Goal: Find specific page/section: Find specific page/section

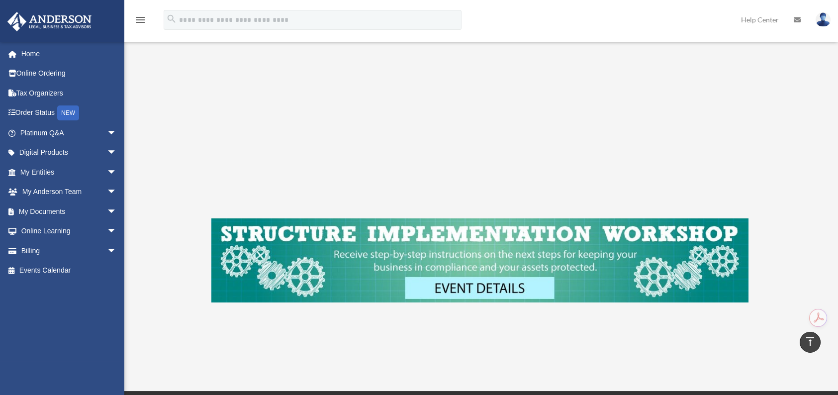
scroll to position [265, 0]
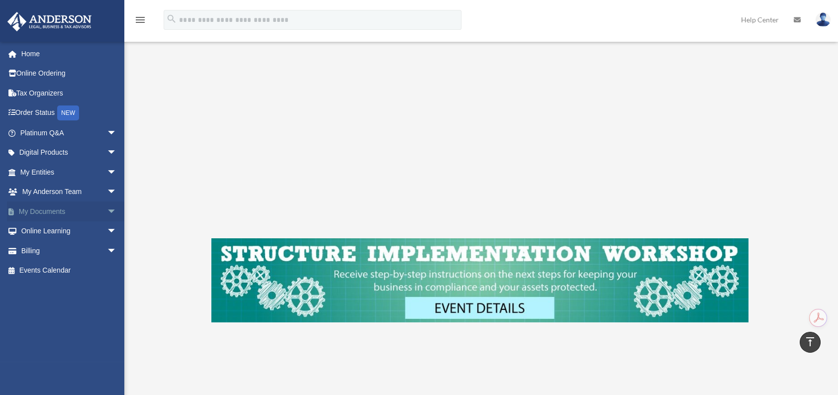
click at [91, 203] on link "My Documents arrow_drop_down" at bounding box center [69, 211] width 125 height 20
click at [107, 207] on span "arrow_drop_down" at bounding box center [117, 211] width 20 height 20
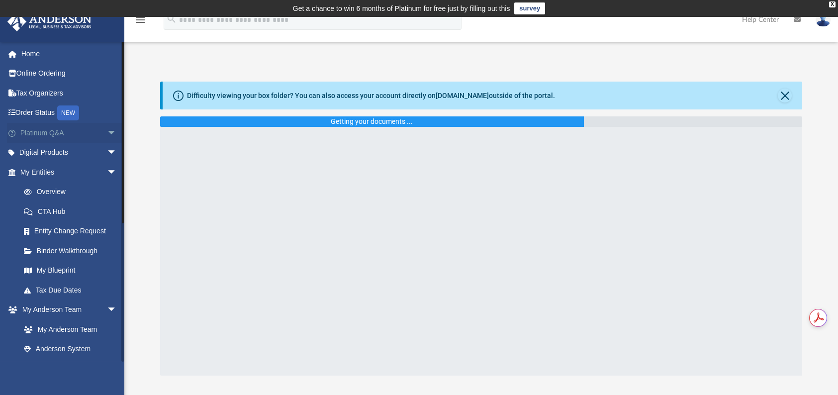
click at [107, 134] on span "arrow_drop_down" at bounding box center [117, 133] width 20 height 20
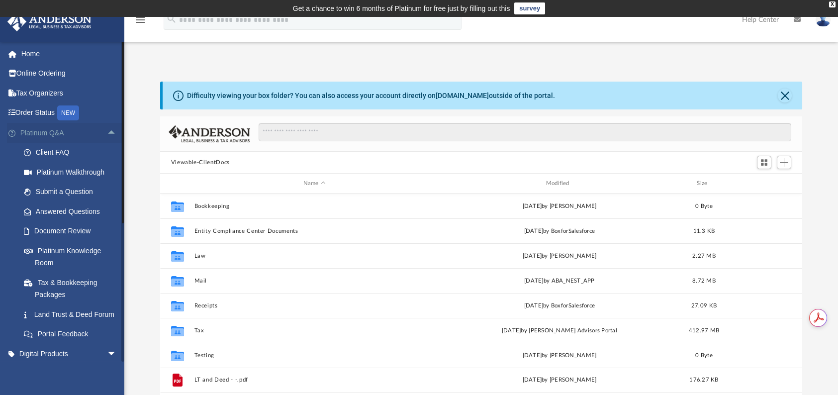
scroll to position [218, 634]
click at [107, 133] on span "arrow_drop_up" at bounding box center [117, 133] width 20 height 20
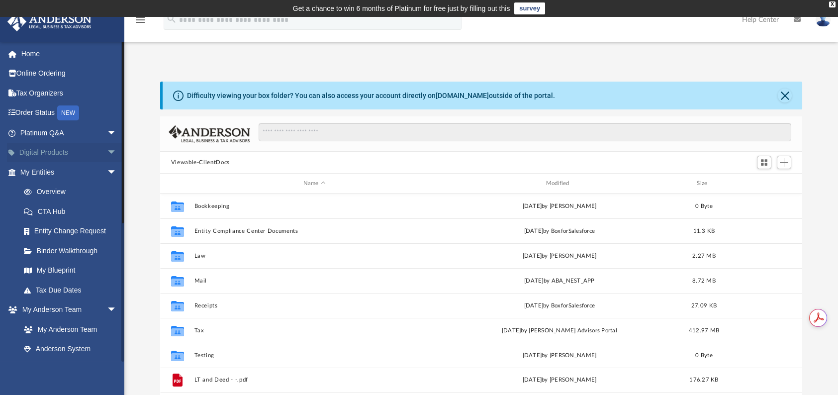
click at [107, 155] on span "arrow_drop_down" at bounding box center [117, 153] width 20 height 20
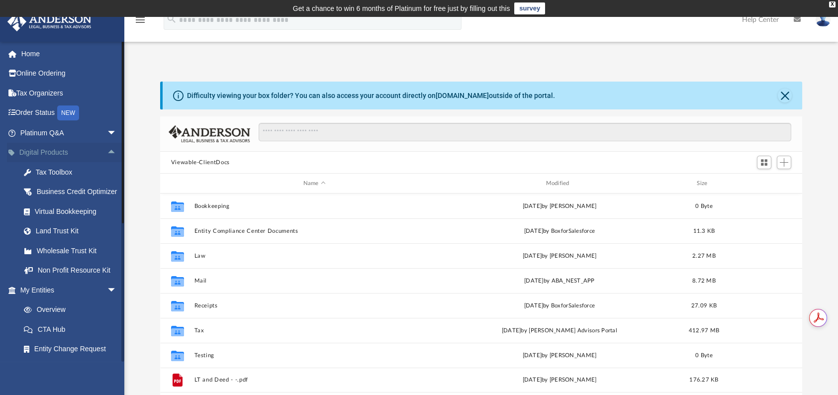
click at [107, 155] on span "arrow_drop_up" at bounding box center [117, 153] width 20 height 20
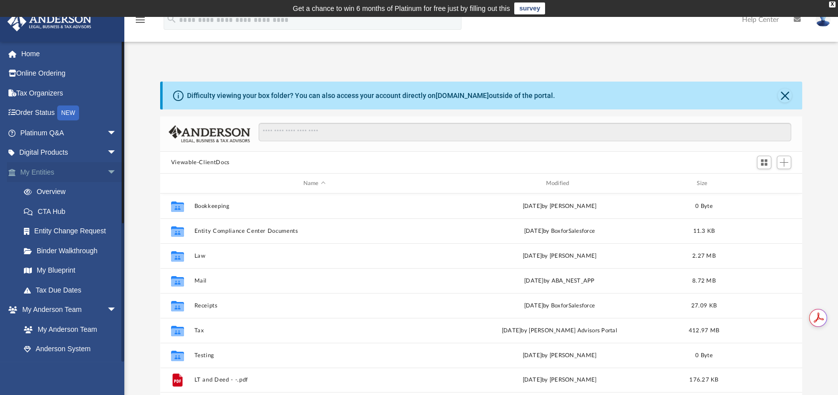
click at [107, 169] on span "arrow_drop_down" at bounding box center [117, 172] width 20 height 20
click at [107, 169] on span "arrow_drop_up" at bounding box center [117, 172] width 20 height 20
click at [77, 252] on link "Binder Walkthrough" at bounding box center [73, 251] width 118 height 20
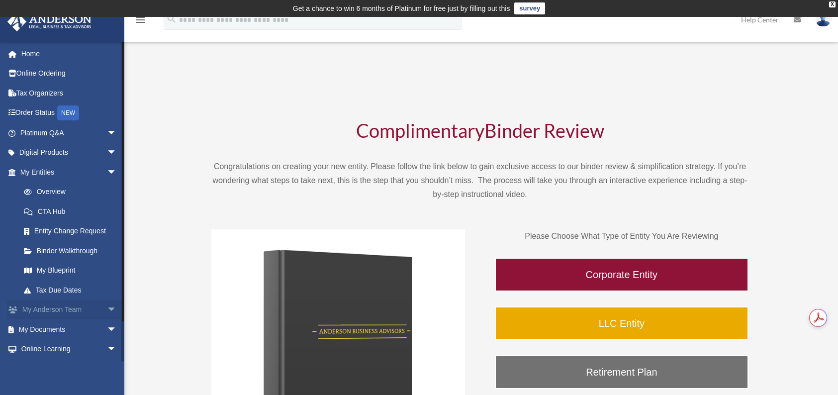
click at [56, 310] on link "My Anderson Team arrow_drop_down" at bounding box center [69, 310] width 125 height 20
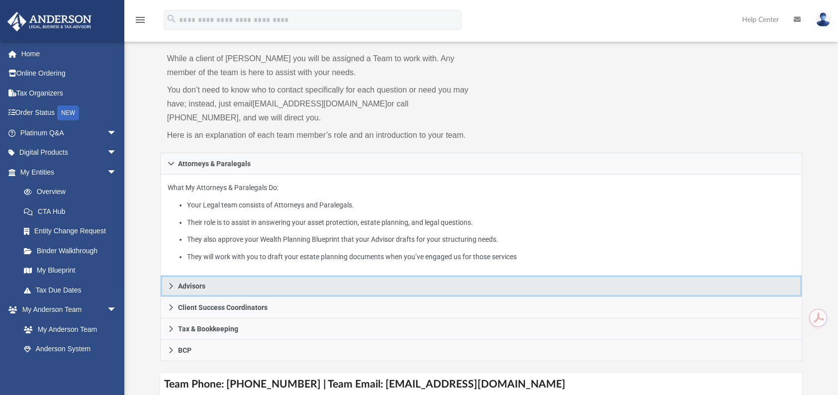
click at [229, 286] on link "Advisors" at bounding box center [481, 285] width 642 height 21
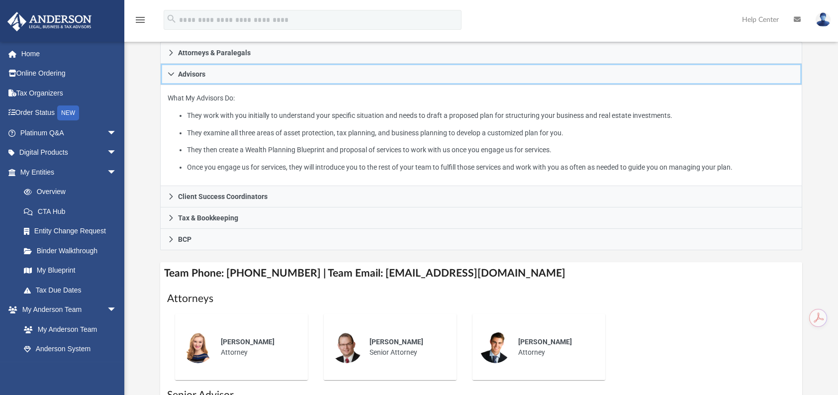
scroll to position [199, 0]
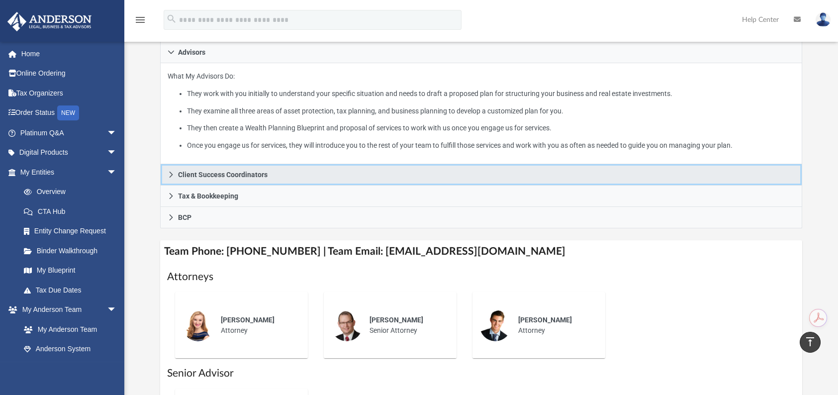
click at [237, 174] on span "Client Success Coordinators" at bounding box center [222, 174] width 89 height 7
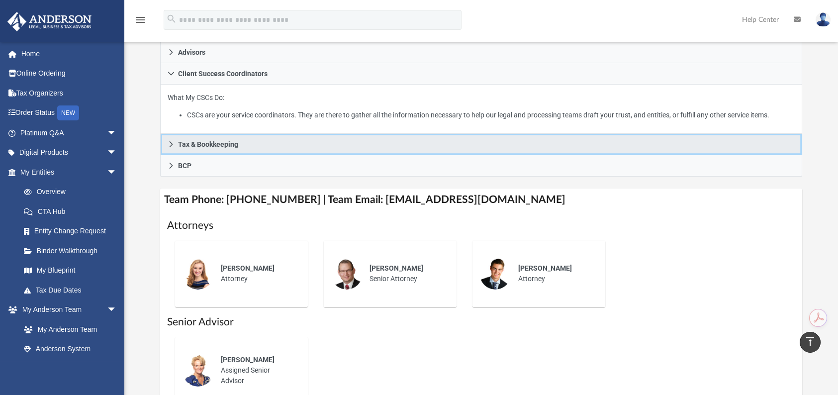
click at [234, 153] on link "Tax & Bookkeeping" at bounding box center [481, 144] width 642 height 21
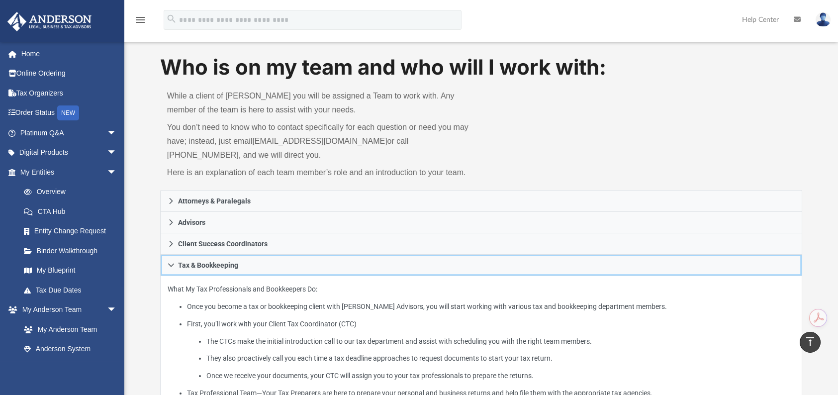
scroll to position [0, 0]
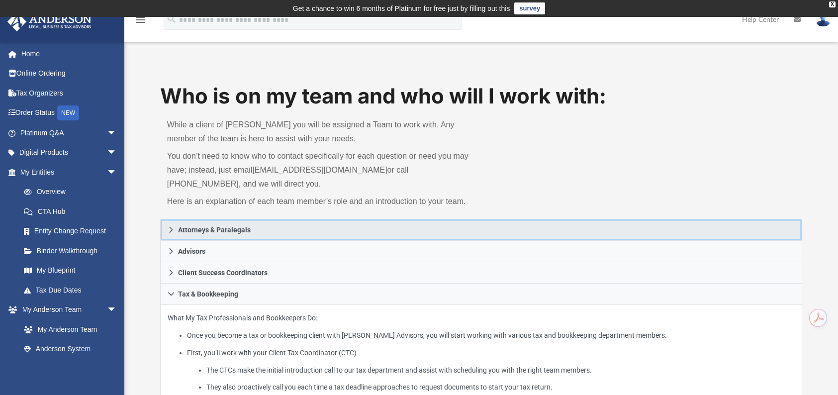
click at [204, 236] on link "Attorneys & Paralegals" at bounding box center [481, 230] width 642 height 22
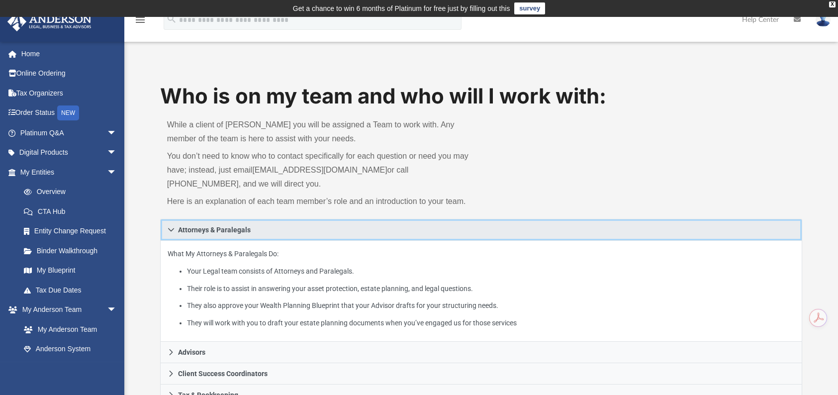
scroll to position [66, 0]
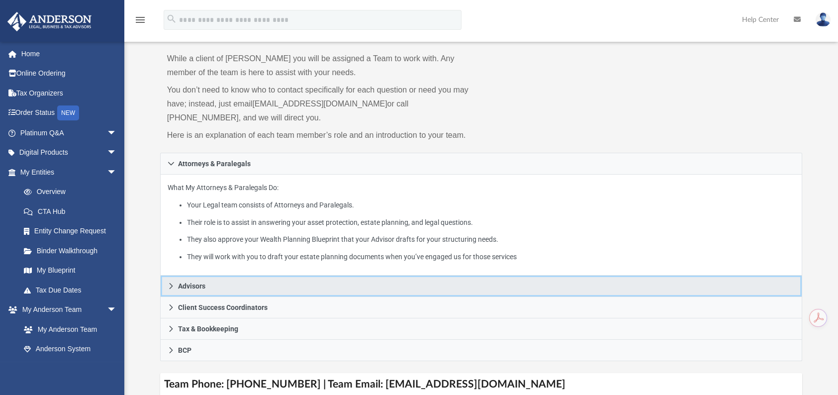
click at [188, 284] on span "Advisors" at bounding box center [191, 285] width 27 height 7
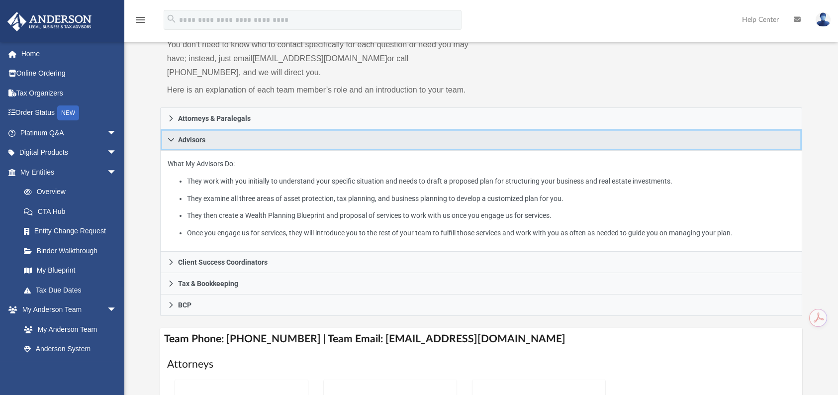
scroll to position [132, 0]
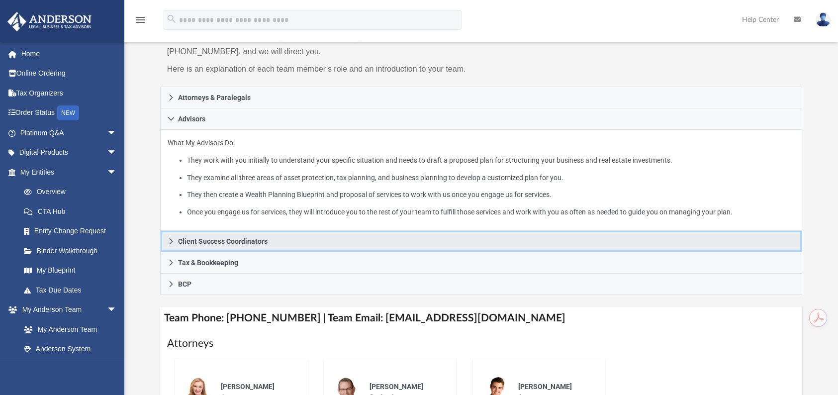
click at [200, 241] on span "Client Success Coordinators" at bounding box center [222, 241] width 89 height 7
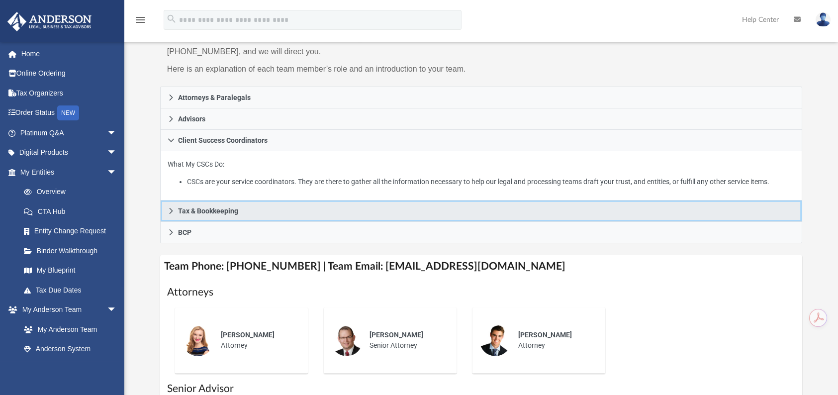
click at [199, 209] on span "Tax & Bookkeeping" at bounding box center [208, 210] width 60 height 7
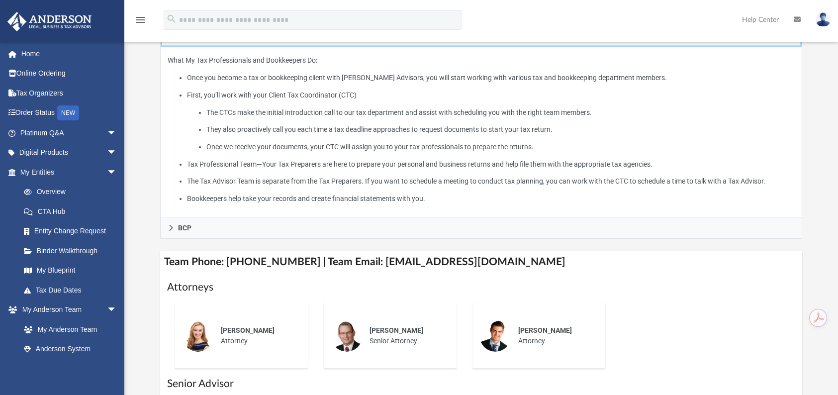
scroll to position [265, 0]
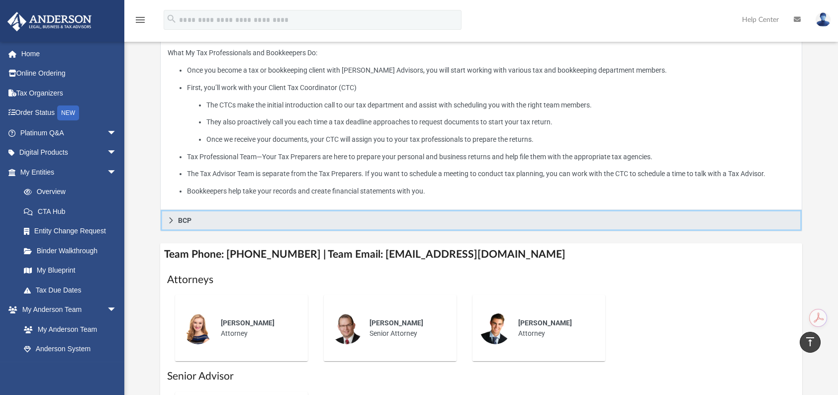
click at [199, 228] on link "BCP" at bounding box center [481, 220] width 642 height 21
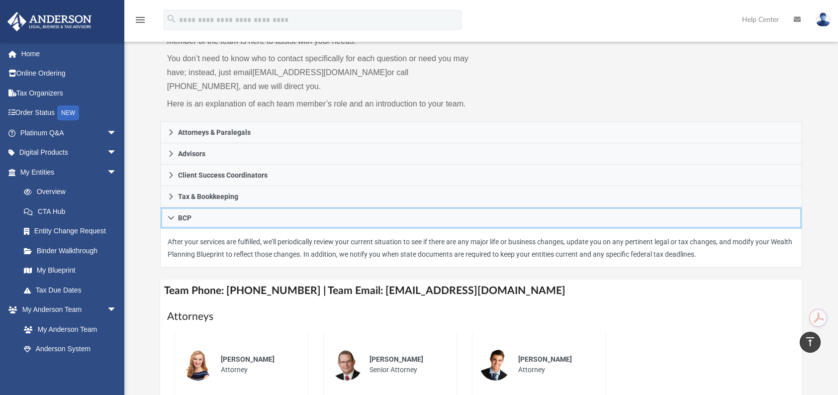
scroll to position [0, 0]
